Goal: Task Accomplishment & Management: Complete application form

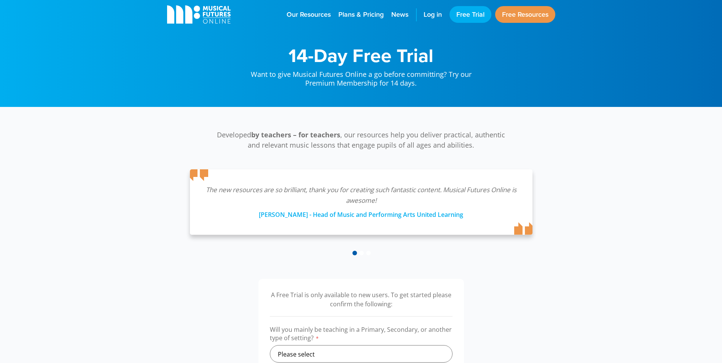
scroll to position [114, 0]
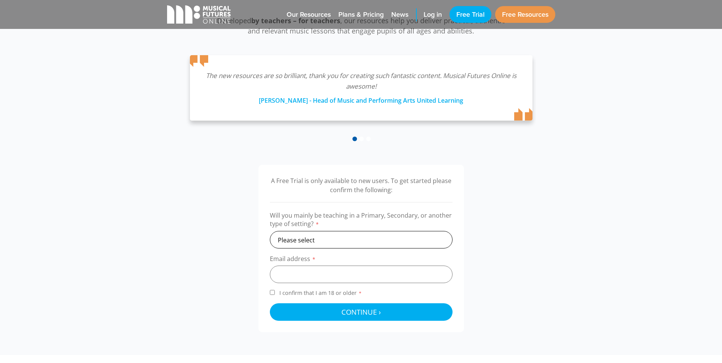
click at [384, 241] on select "Please select Primary Secondary Other" at bounding box center [361, 240] width 183 height 18
select select "other"
click at [270, 231] on select "Please select Primary Secondary Other" at bounding box center [361, 240] width 183 height 18
click at [368, 279] on input "email" at bounding box center [361, 275] width 183 height 18
type input "[EMAIL_ADDRESS][DOMAIN_NAME]"
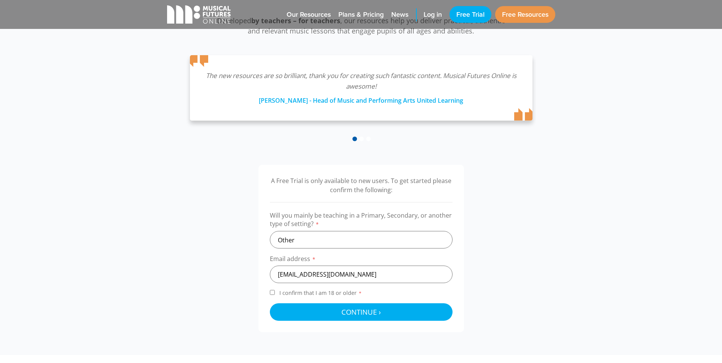
click at [328, 292] on span "I confirm that I am 18 or older *" at bounding box center [321, 292] width 86 height 7
click at [275, 292] on input "I confirm that I am 18 or older *" at bounding box center [272, 292] width 5 height 5
checkbox input "true"
click at [334, 237] on select "Please select Primary Secondary Other" at bounding box center [361, 240] width 183 height 18
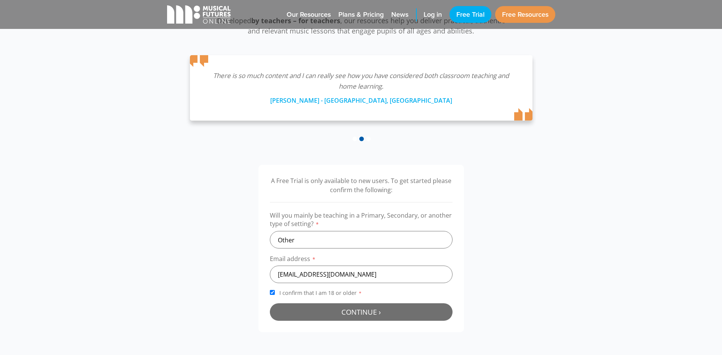
click at [362, 316] on span "Continue ›" at bounding box center [361, 312] width 40 height 10
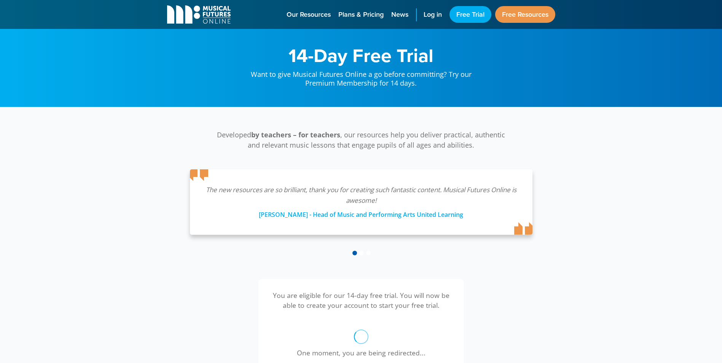
scroll to position [249, 0]
